Goal: Task Accomplishment & Management: Use online tool/utility

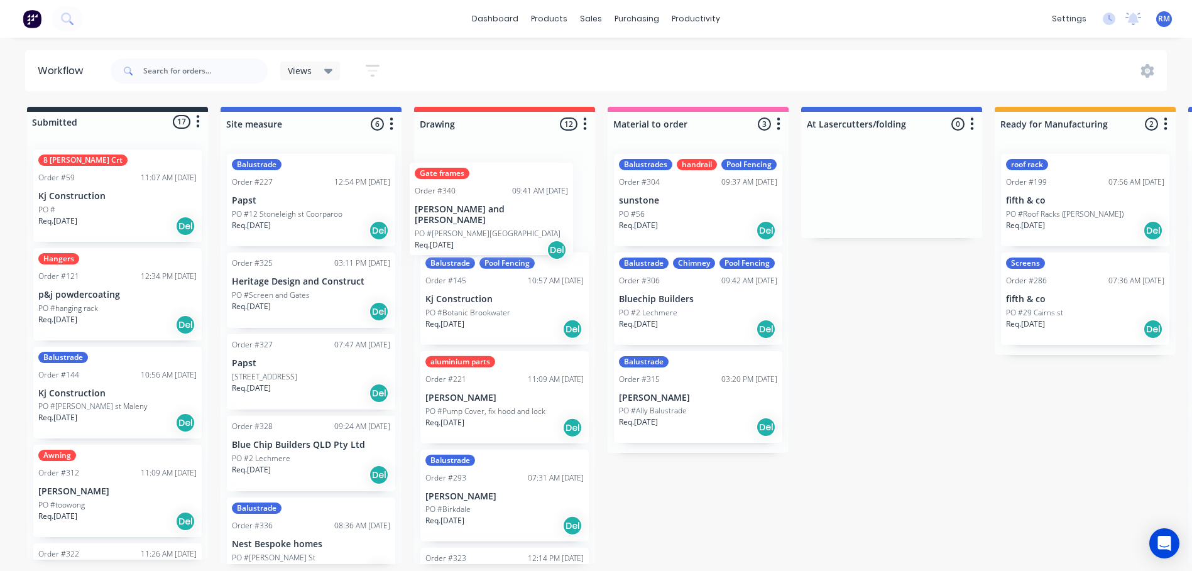
drag, startPoint x: 523, startPoint y: 564, endPoint x: 512, endPoint y: 169, distance: 394.8
click at [512, 169] on div "Balustrade Pool Fencing Order #145 10:57 AM 09/09/24 Kj Construction PO #Botani…" at bounding box center [504, 354] width 181 height 420
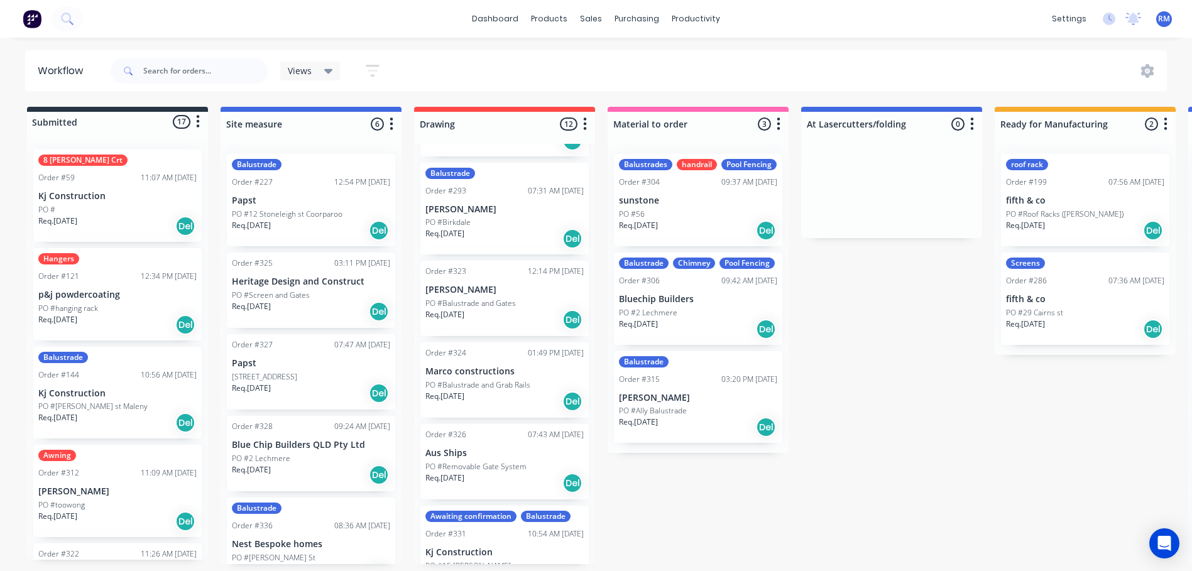
scroll to position [63, 0]
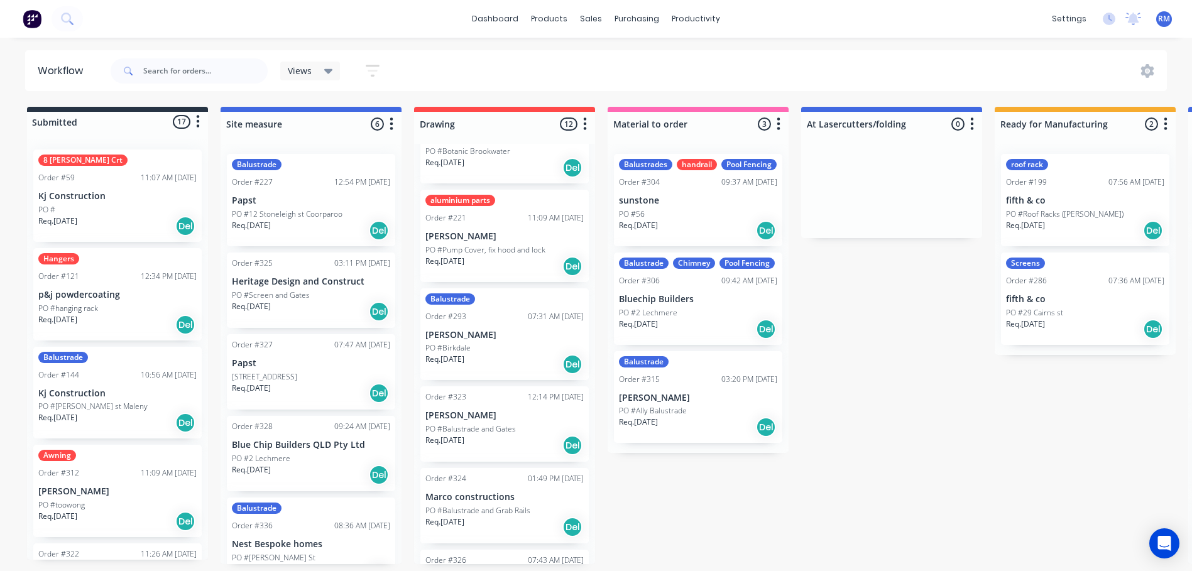
click at [586, 120] on icon "button" at bounding box center [585, 124] width 4 height 16
click at [516, 211] on button "Sort By" at bounding box center [530, 213] width 126 height 21
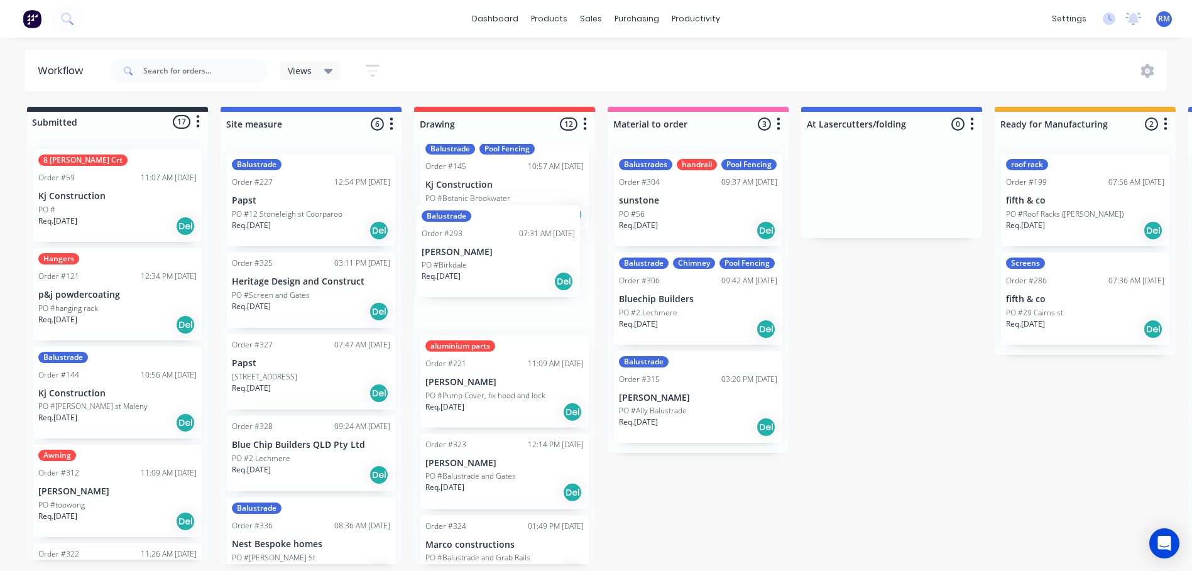
scroll to position [14, 0]
drag, startPoint x: 505, startPoint y: 328, endPoint x: 493, endPoint y: 280, distance: 49.8
click at [494, 276] on div "Balustrade Pool Fencing Order #145 10:57 AM 09/09/24 Kj Construction PO #Botani…" at bounding box center [504, 354] width 181 height 420
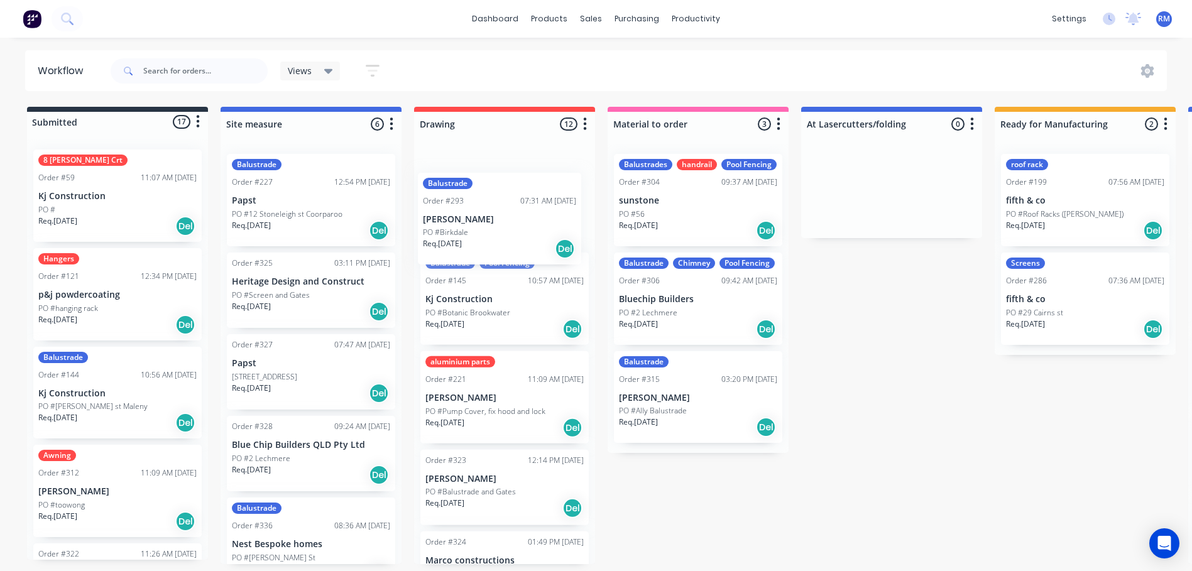
scroll to position [0, 0]
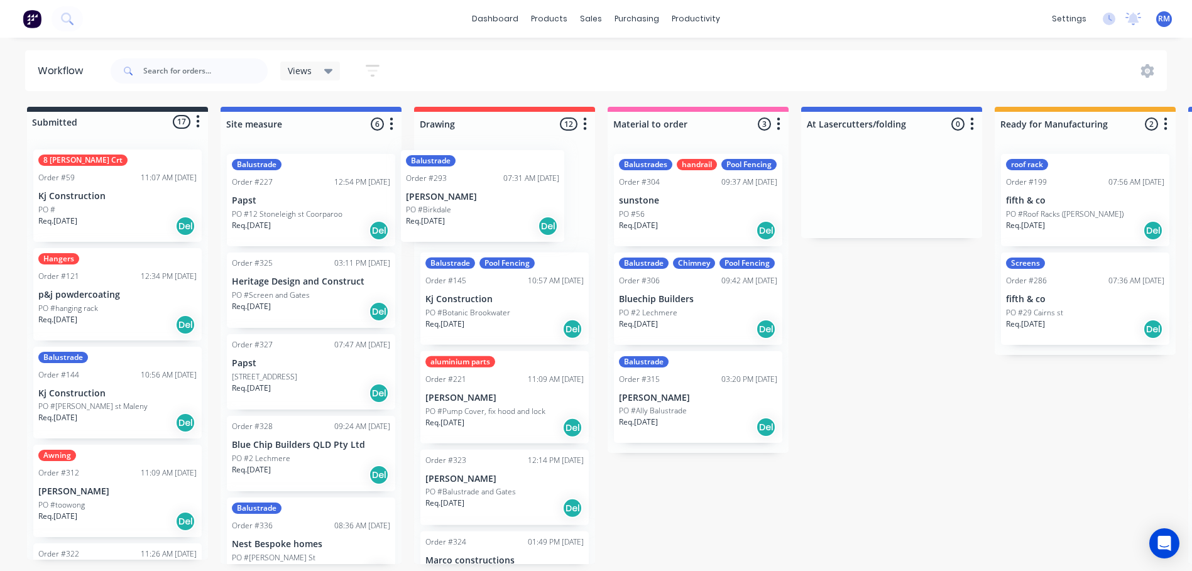
drag, startPoint x: 521, startPoint y: 329, endPoint x: 467, endPoint y: 192, distance: 147.6
click at [467, 192] on div "Balustrade Pool Fencing Order #145 10:57 AM 09/09/24 Kj Construction PO #Botani…" at bounding box center [504, 354] width 181 height 420
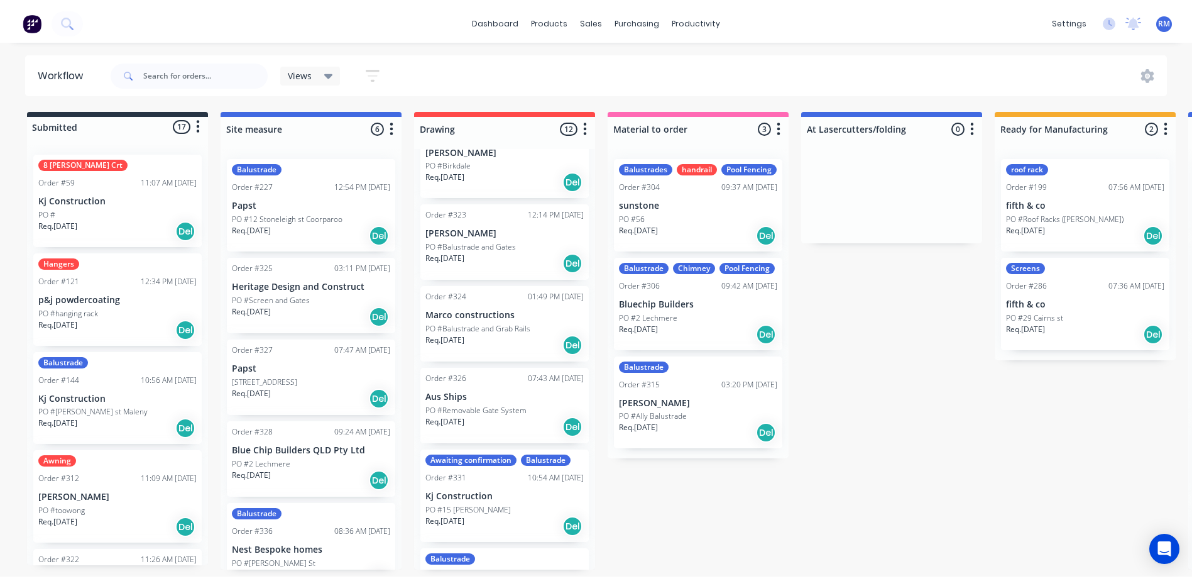
scroll to position [251, 0]
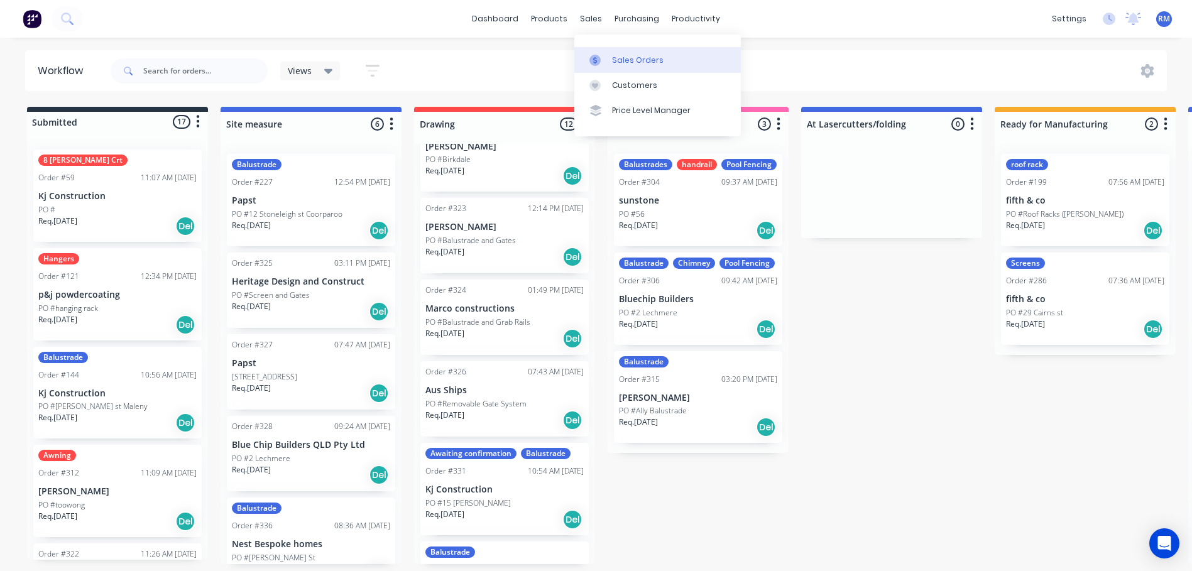
click at [623, 56] on div "Sales Orders" at bounding box center [638, 60] width 52 height 11
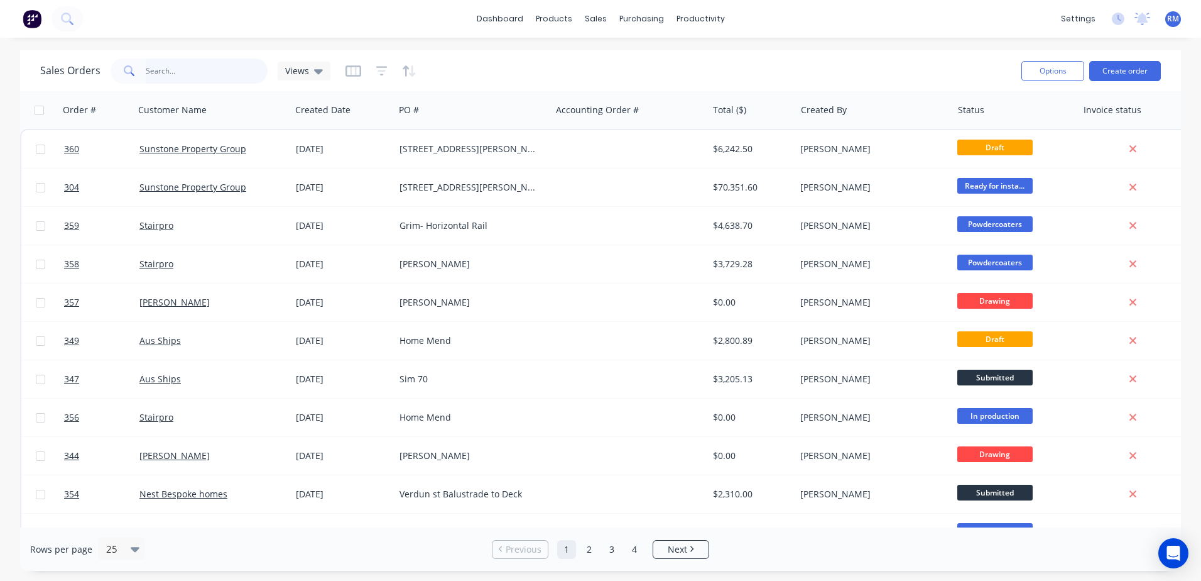
click at [188, 69] on input "text" at bounding box center [207, 70] width 123 height 25
type input "[DEMOGRAPHIC_DATA]"
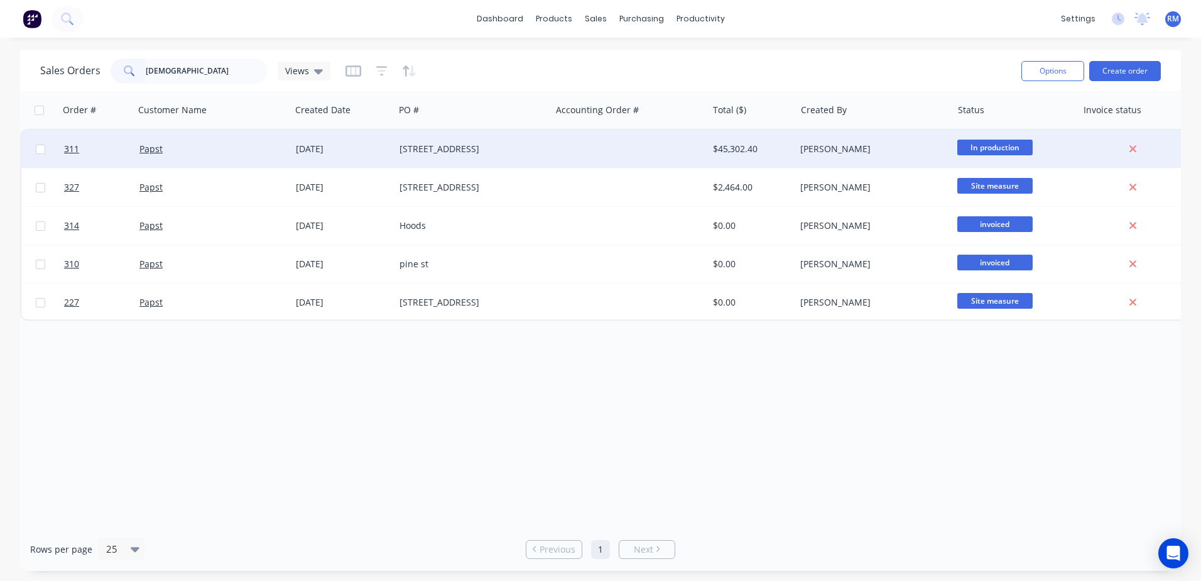
click at [194, 152] on div "Papst" at bounding box center [208, 149] width 139 height 13
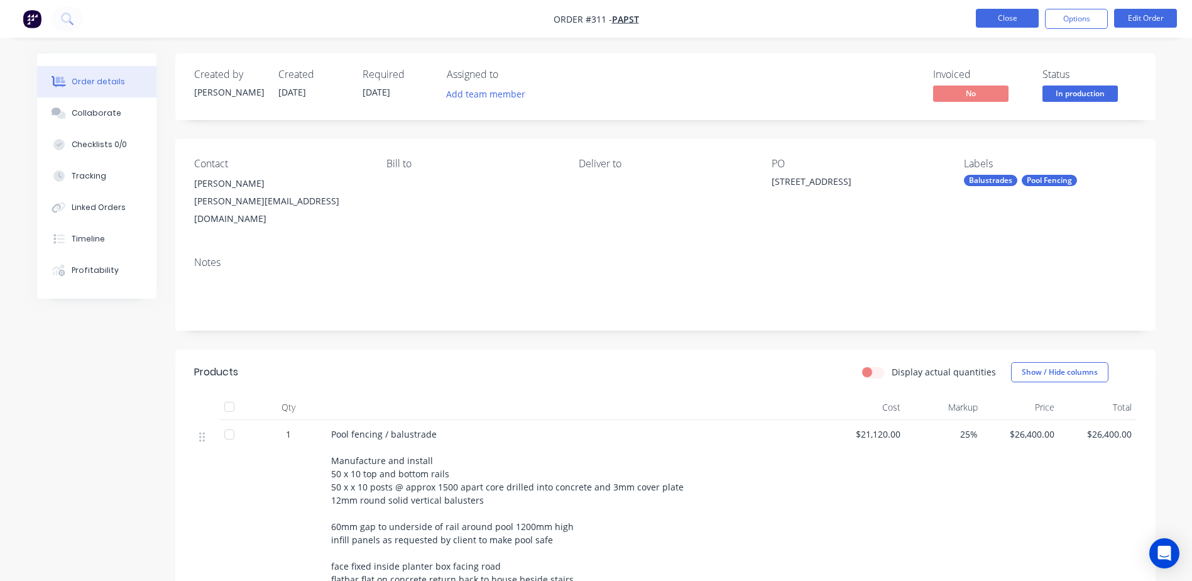
click at [1010, 16] on button "Close" at bounding box center [1007, 18] width 63 height 19
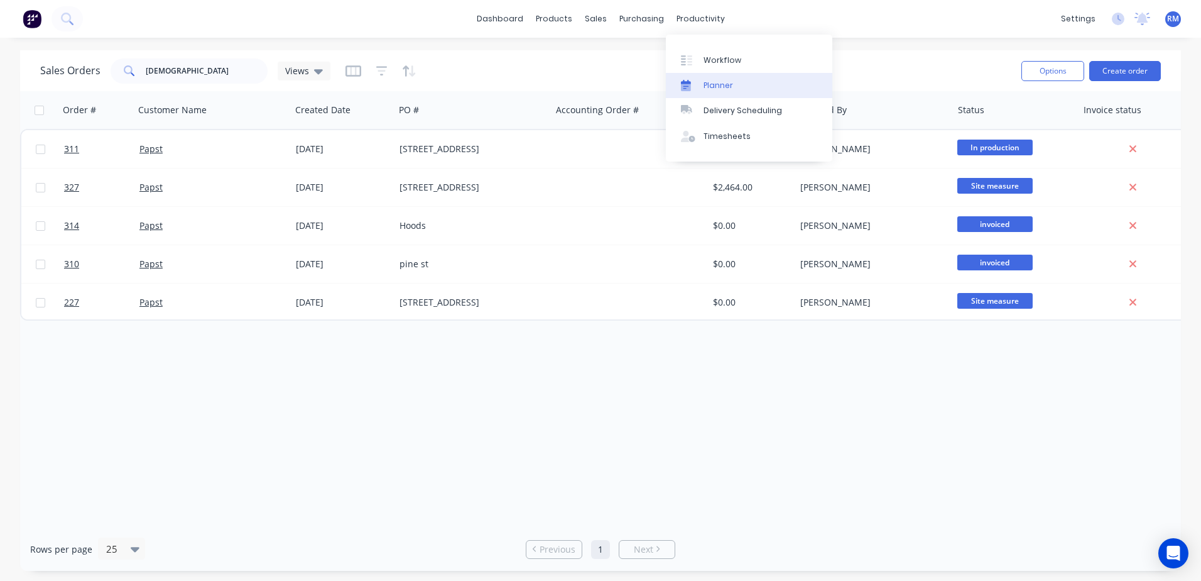
click at [719, 80] on div "Planner" at bounding box center [719, 85] width 30 height 11
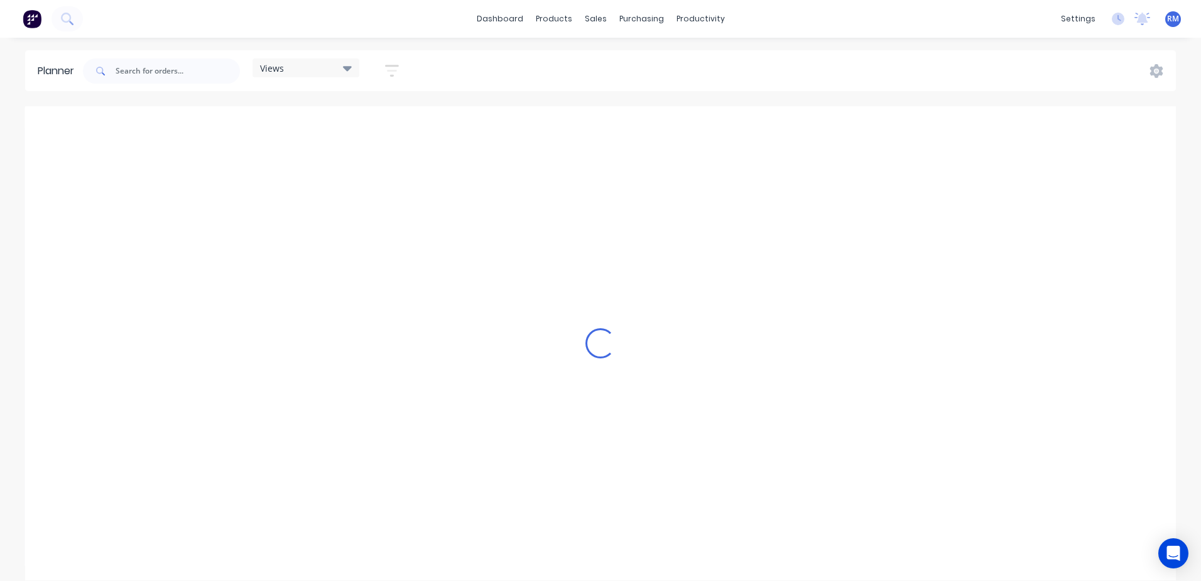
scroll to position [0, 1006]
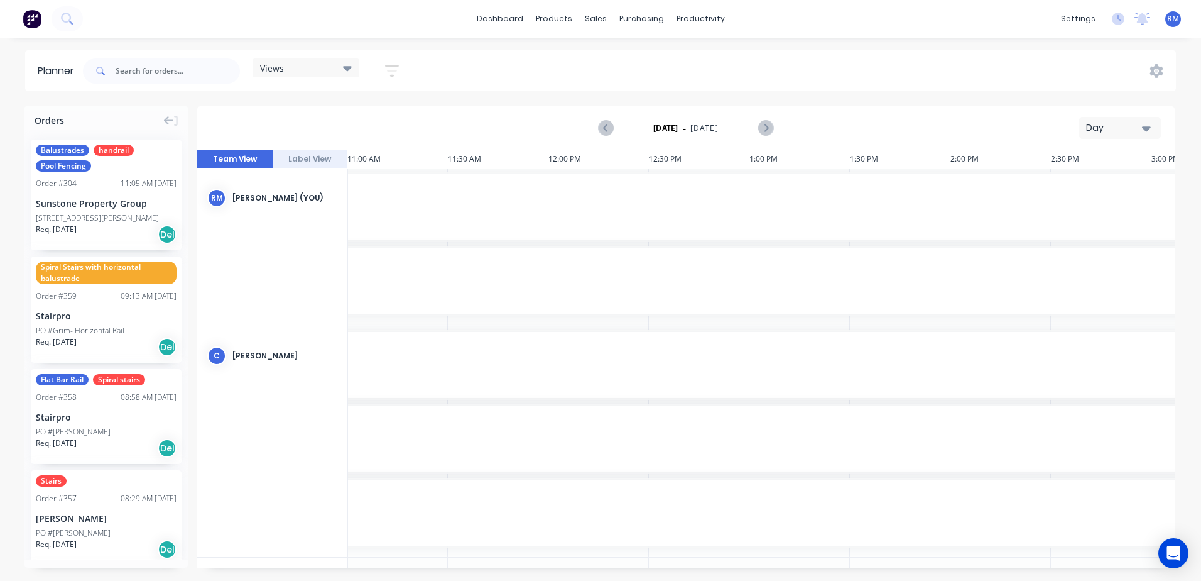
click at [1148, 126] on icon "button" at bounding box center [1146, 128] width 9 height 5
click at [1085, 182] on div "Week" at bounding box center [1097, 186] width 124 height 25
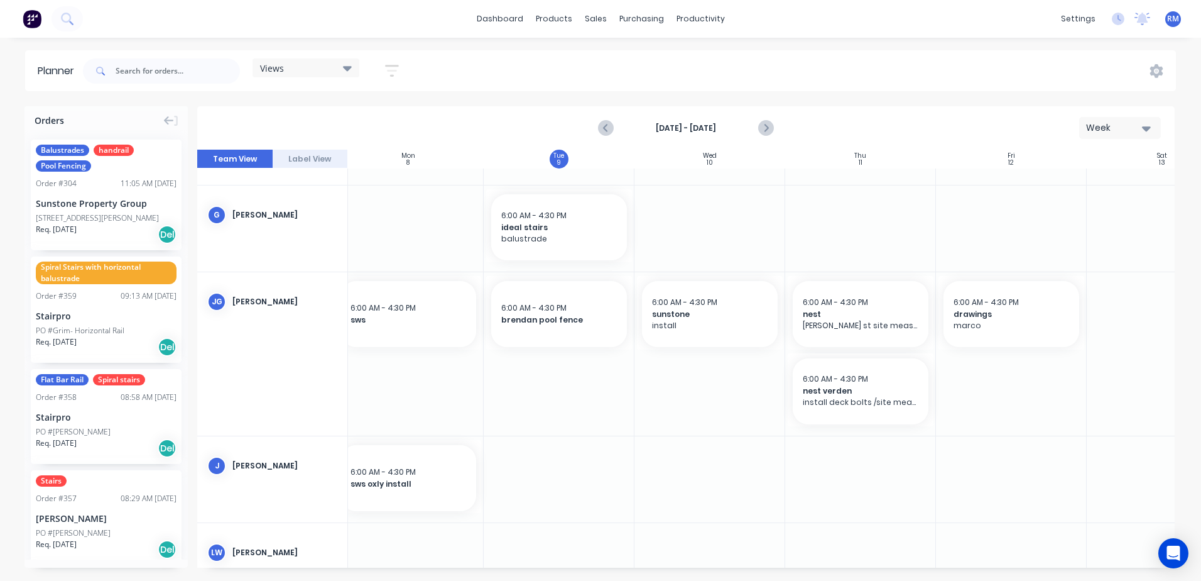
scroll to position [691, 234]
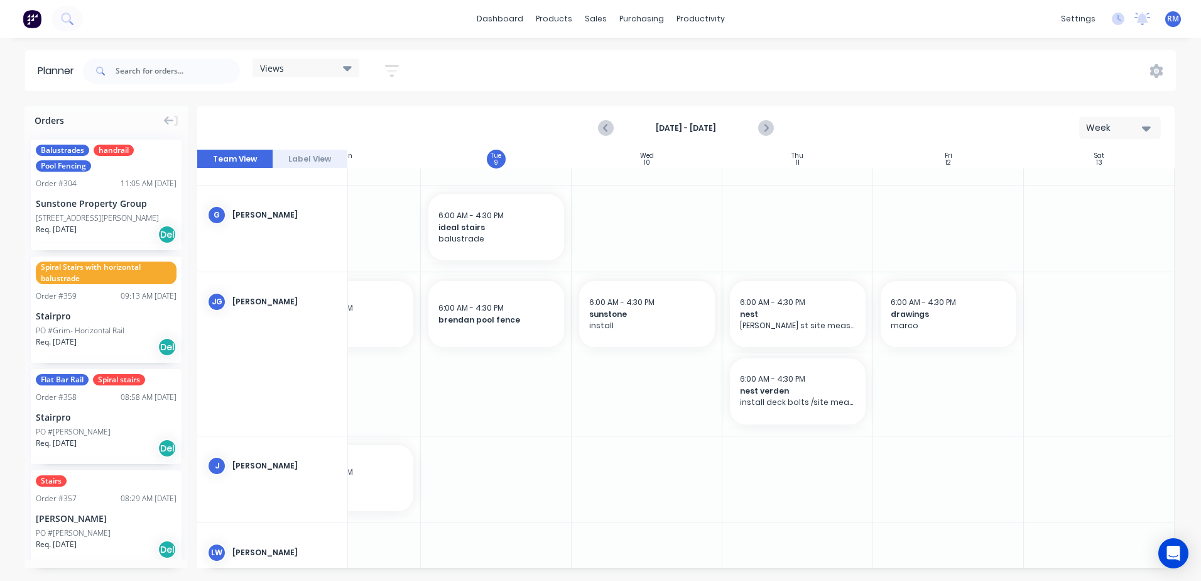
click at [781, 430] on div at bounding box center [798, 353] width 151 height 163
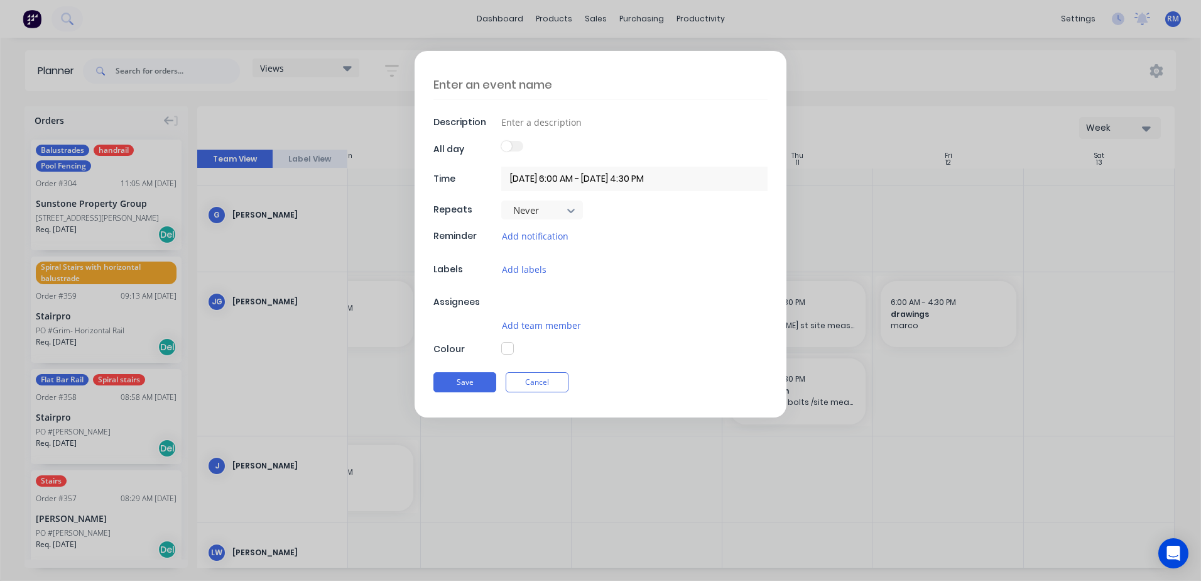
type textarea "x"
click at [581, 87] on textarea at bounding box center [601, 85] width 334 height 30
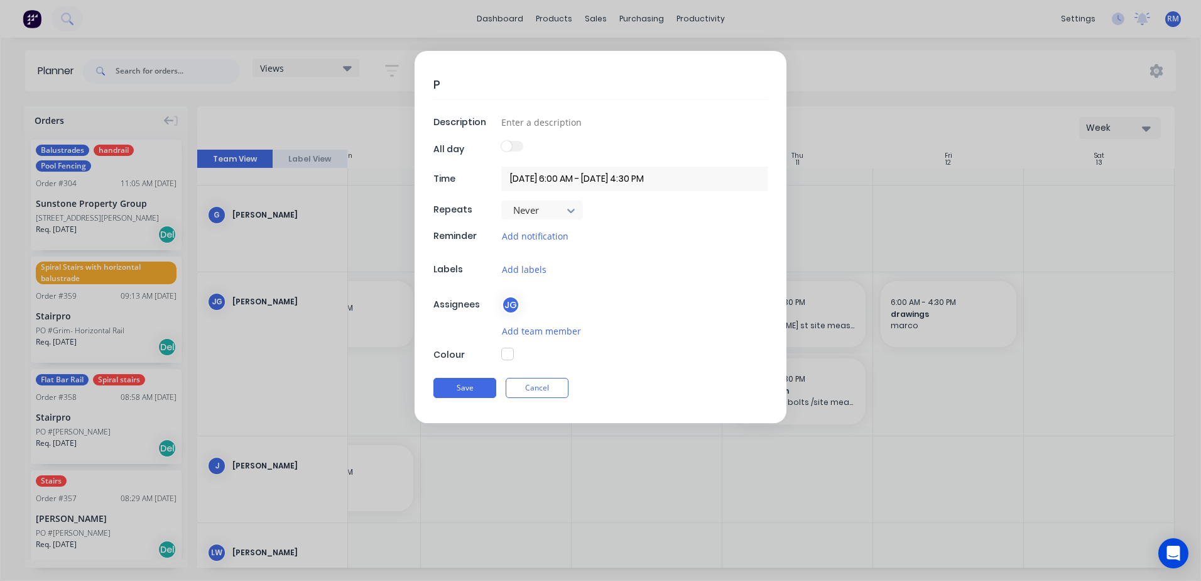
type textarea "P"
type textarea "x"
type textarea "Pi"
type textarea "x"
type textarea "Pin"
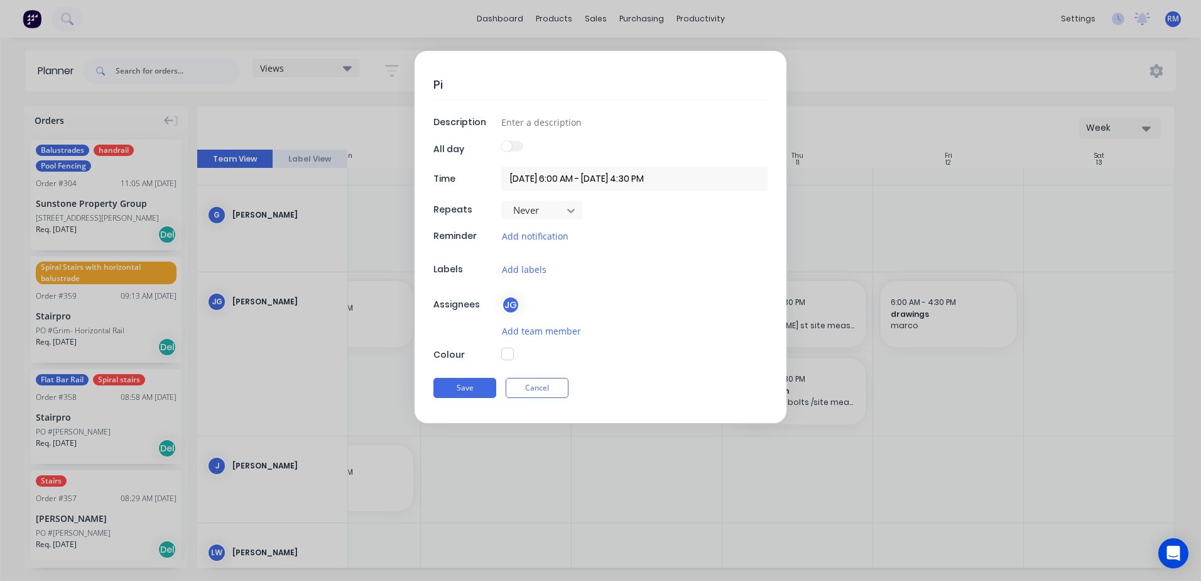
type textarea "x"
type textarea "Pine"
type textarea "x"
type textarea "Pine"
type textarea "x"
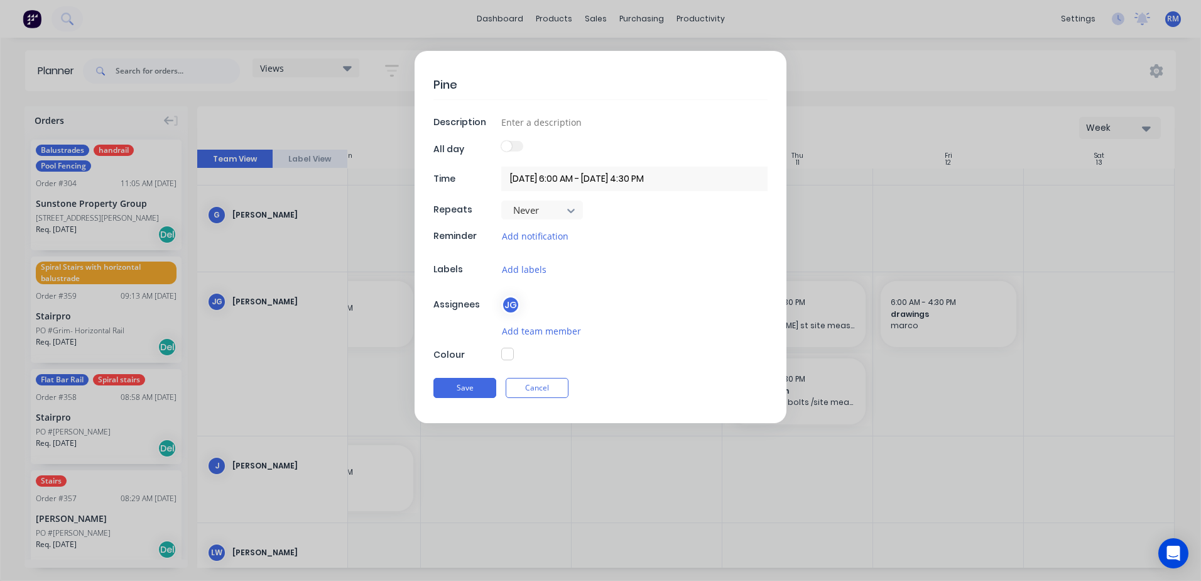
type textarea "Pine s"
type textarea "x"
type textarea "Pine st"
type textarea "x"
type textarea "Pine st"
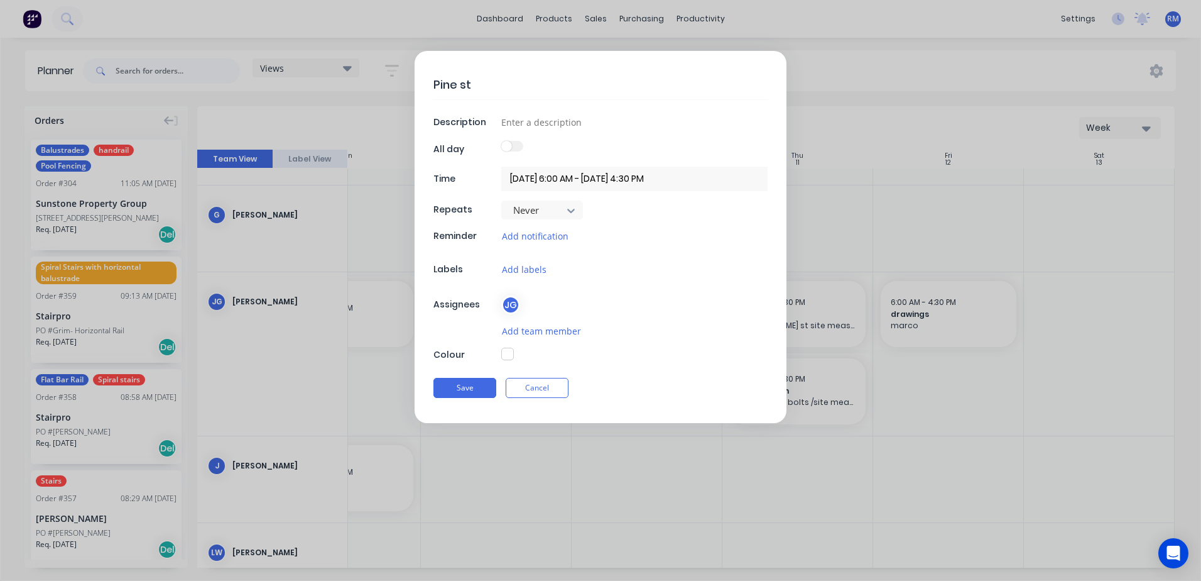
type textarea "x"
type textarea "Pine st i"
type textarea "x"
type textarea "Pine st in"
type textarea "x"
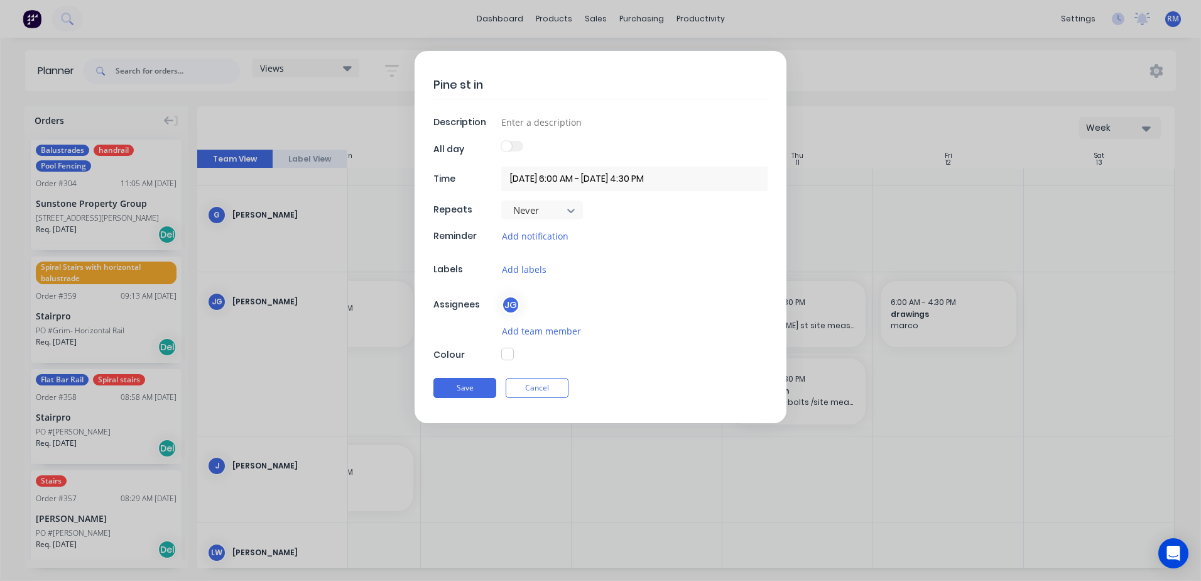
type textarea "Pine st int"
type textarea "x"
type textarea "Pine st int"
type textarea "x"
type textarea "Pine st int r"
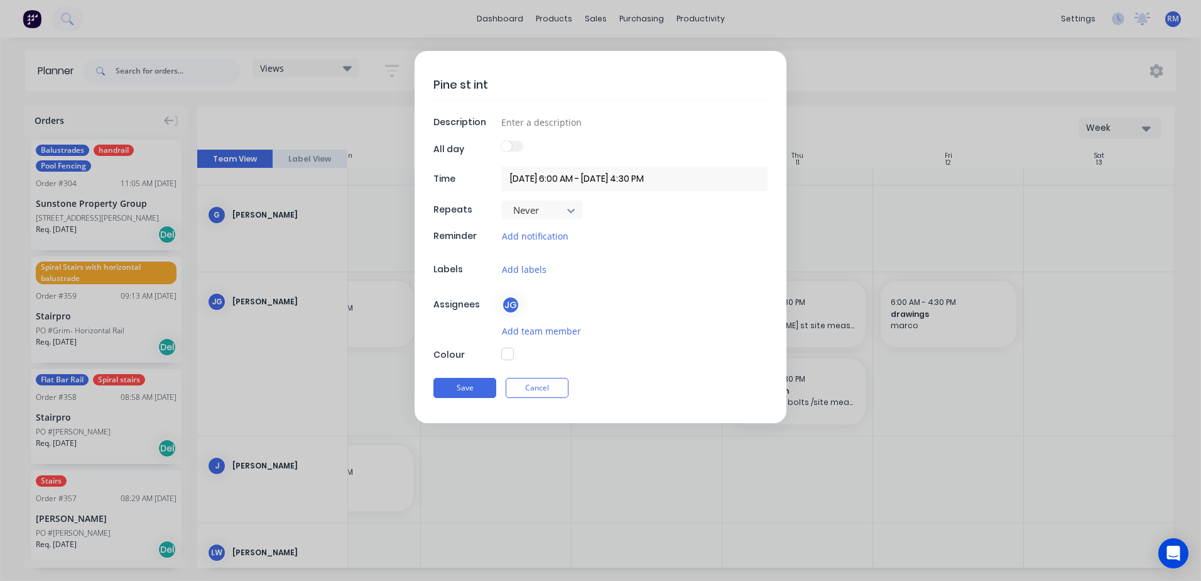
type textarea "x"
type textarea "Pine st int ra"
type textarea "x"
type textarea "Pine st int rai"
type textarea "x"
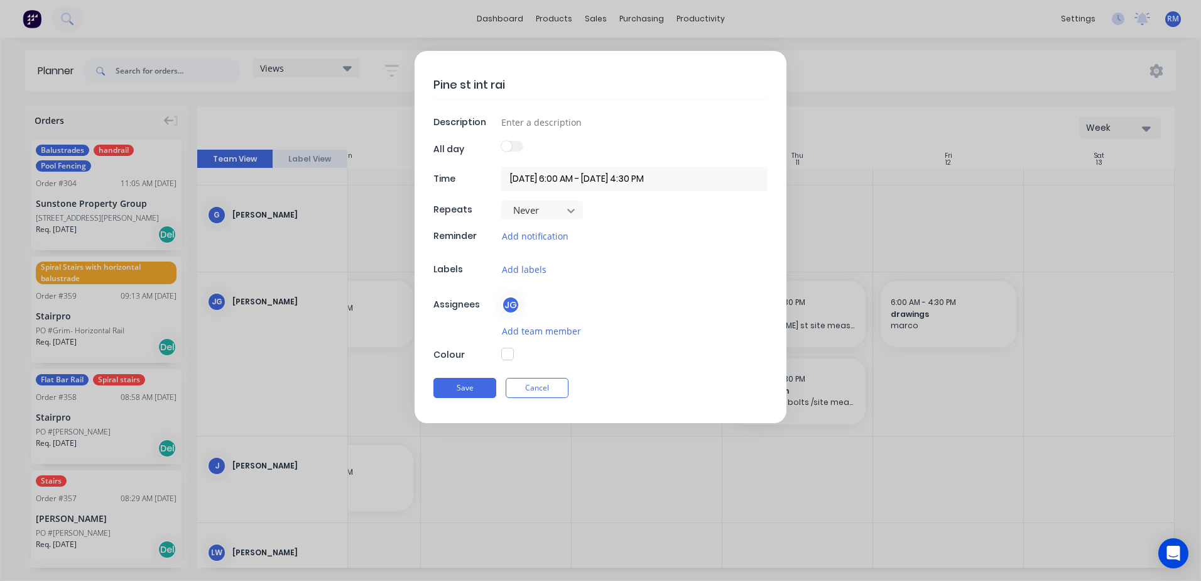
type textarea "Pine st int rail"
type textarea "x"
type textarea "Pine st int rail"
click at [471, 388] on button "Save" at bounding box center [465, 388] width 63 height 20
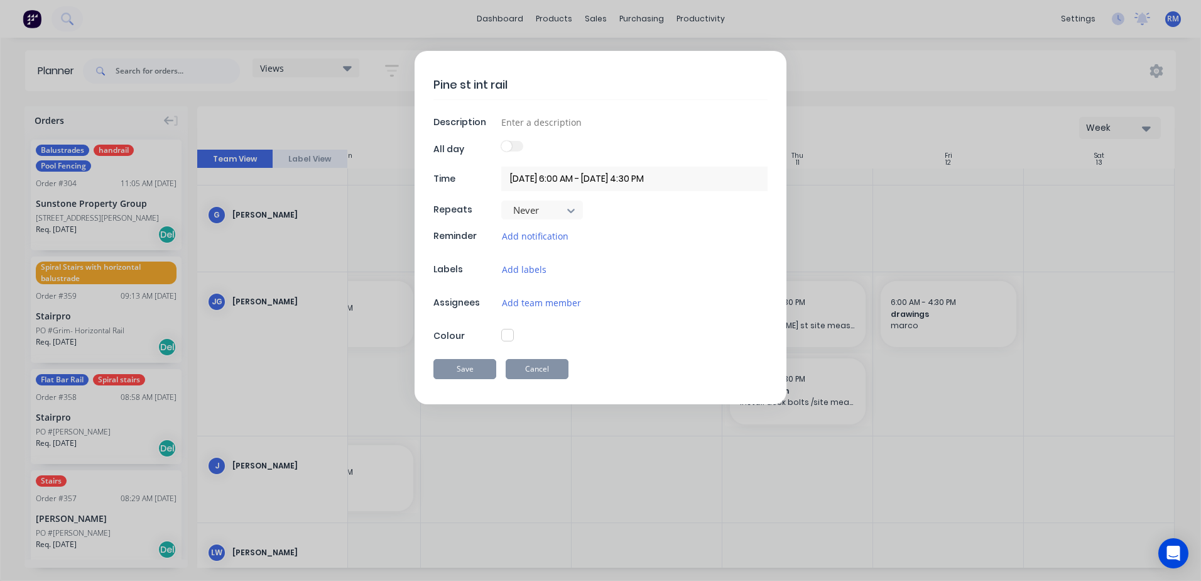
type textarea "x"
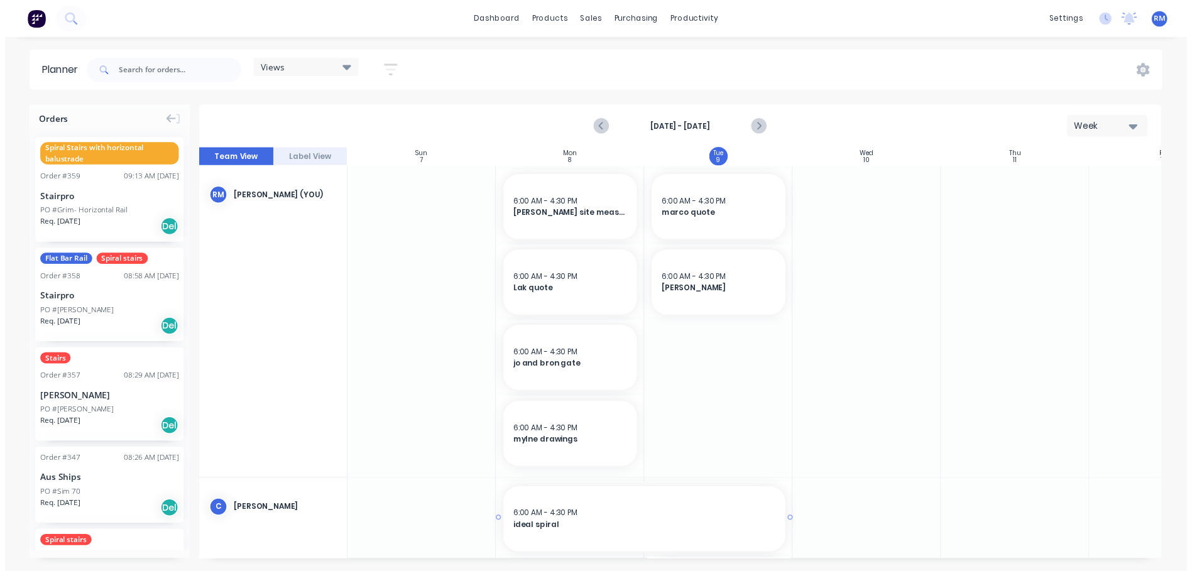
scroll to position [307, 234]
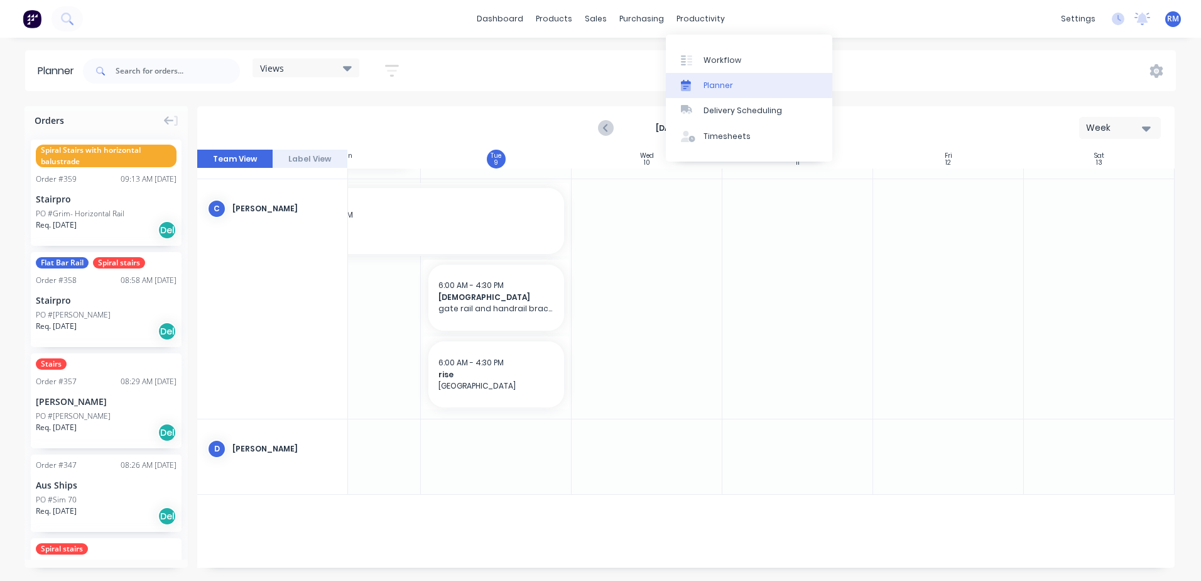
click at [729, 80] on div "Planner" at bounding box center [719, 85] width 30 height 11
click at [710, 55] on div "Workflow" at bounding box center [723, 60] width 38 height 11
